Goal: Transaction & Acquisition: Purchase product/service

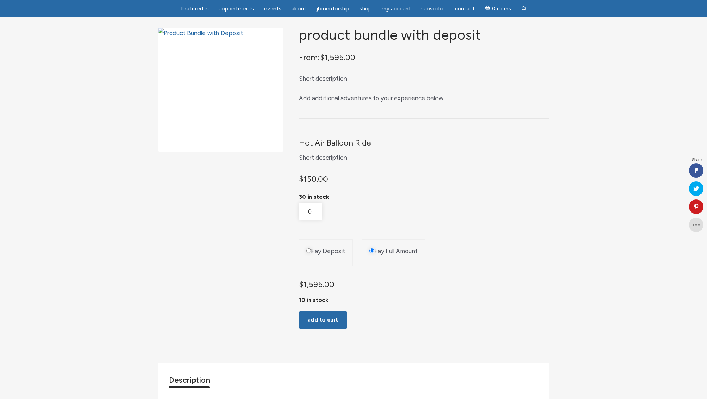
scroll to position [120, 0]
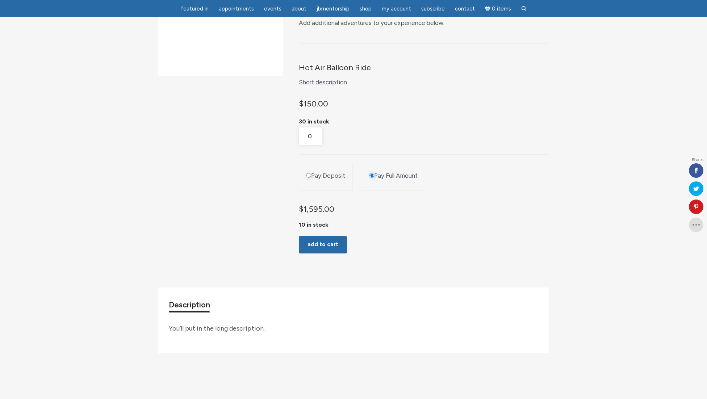
drag, startPoint x: 125, startPoint y: 161, endPoint x: 110, endPoint y: 149, distance: 19.3
click at [125, 161] on div "Product Bundle with Deposit From: $ 1,595.00 Short description Add additional a…" at bounding box center [353, 171] width 707 height 467
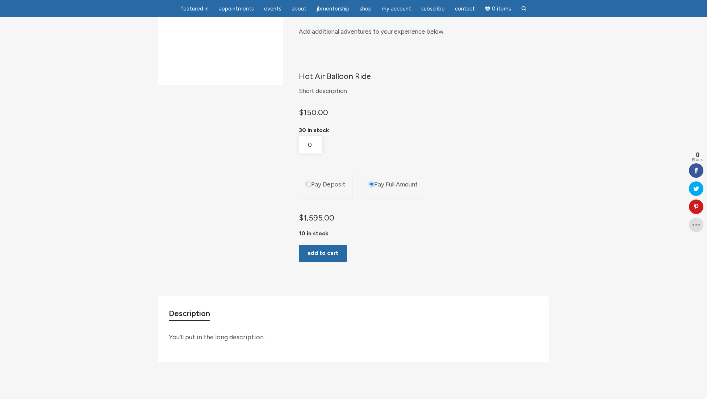
scroll to position [112, 0]
click at [307, 186] on input "Pay Deposit" at bounding box center [309, 183] width 5 height 5
radio input "true"
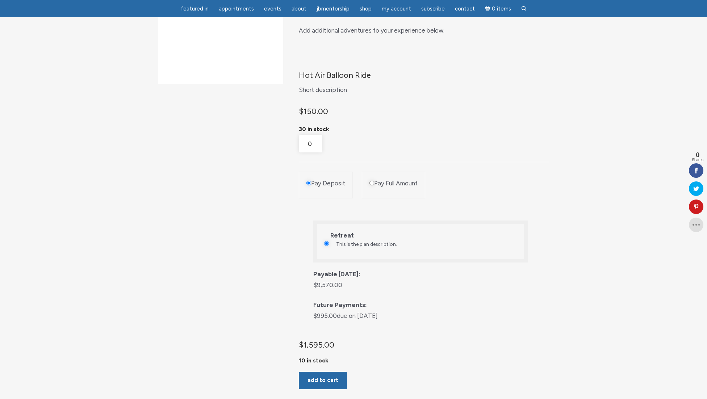
click at [217, 184] on div "Product Bundle with Deposit From: $ 1,595.00 Short description Add additional a…" at bounding box center [353, 225] width 391 height 530
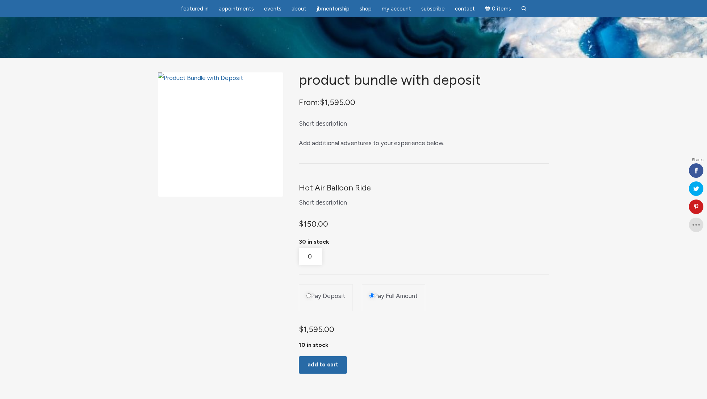
scroll to position [113, 0]
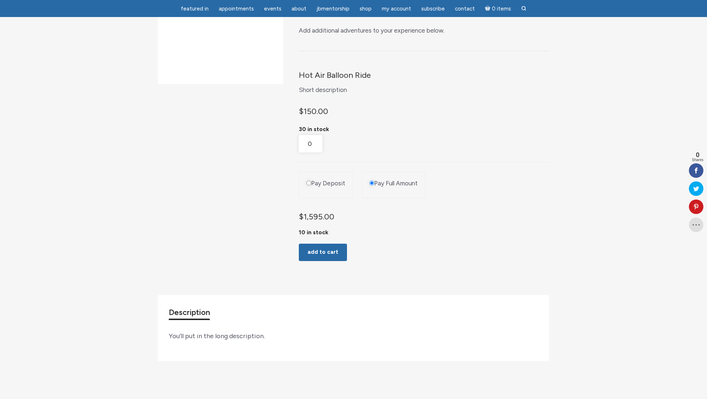
click at [307, 186] on input "Pay Deposit" at bounding box center [309, 183] width 5 height 5
radio input "true"
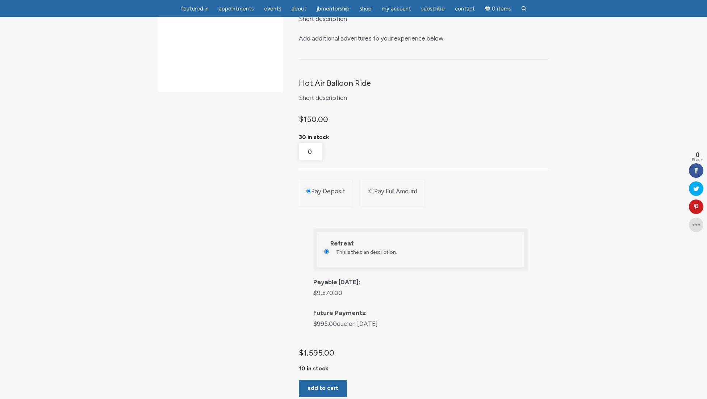
scroll to position [104, 0]
click at [131, 176] on div "Product Bundle with Deposit From: $ 1,595.00 Short description Add additional a…" at bounding box center [353, 251] width 707 height 595
